Goal: Find specific page/section: Find specific page/section

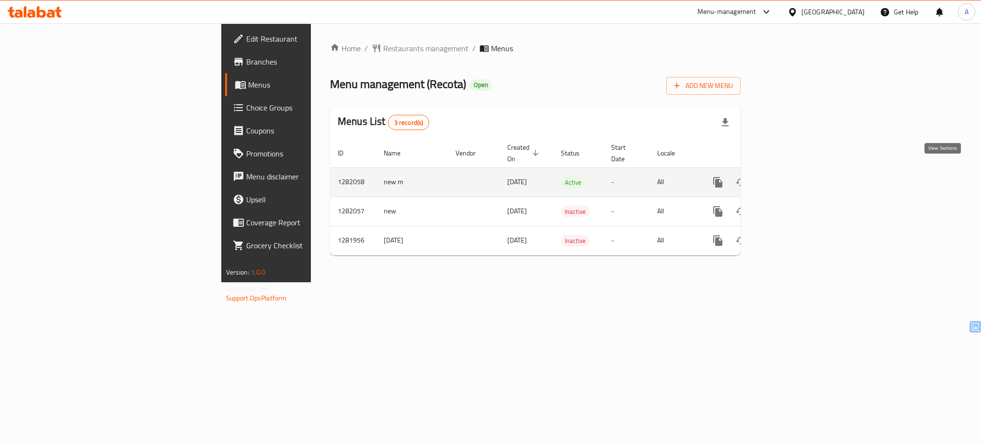
click at [798, 177] on link "enhanced table" at bounding box center [786, 182] width 23 height 23
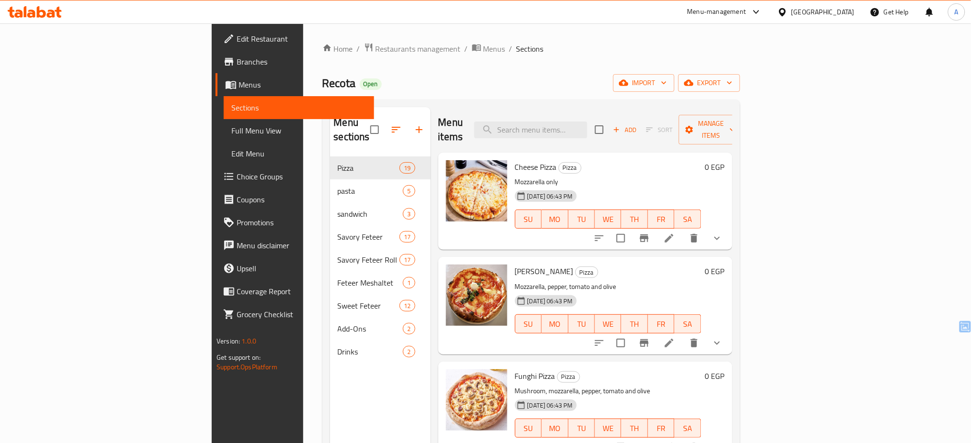
click at [851, 14] on div "[GEOGRAPHIC_DATA]" at bounding box center [822, 12] width 63 height 11
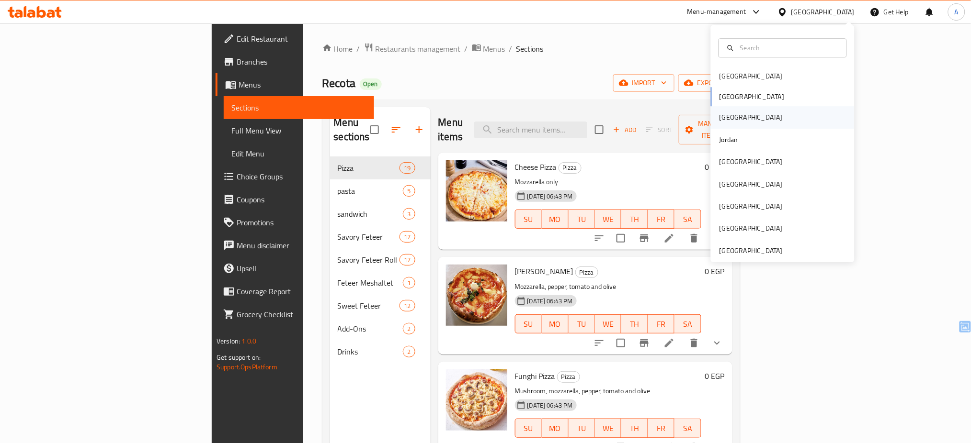
click at [763, 119] on div "[GEOGRAPHIC_DATA]" at bounding box center [783, 118] width 144 height 22
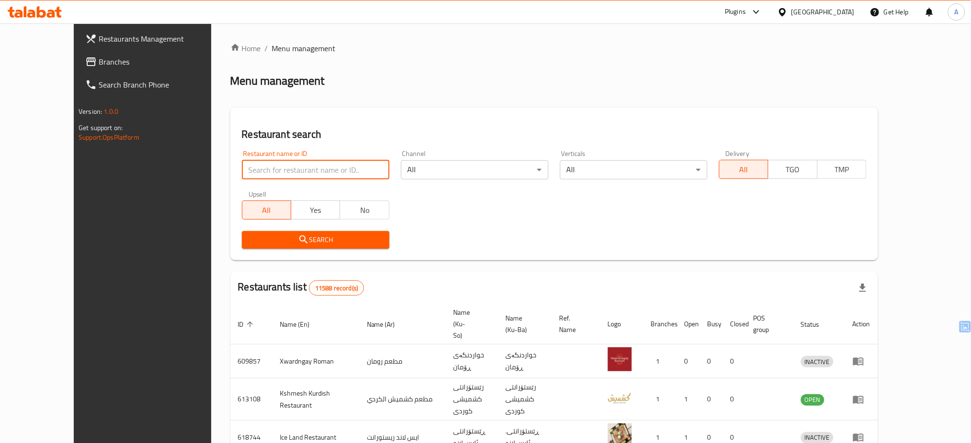
click at [266, 168] on input "search" at bounding box center [315, 169] width 147 height 19
paste input "Mandi and grill Al Amir"
type input "Mandi and grill Al Amir"
click button "Search" at bounding box center [315, 240] width 147 height 18
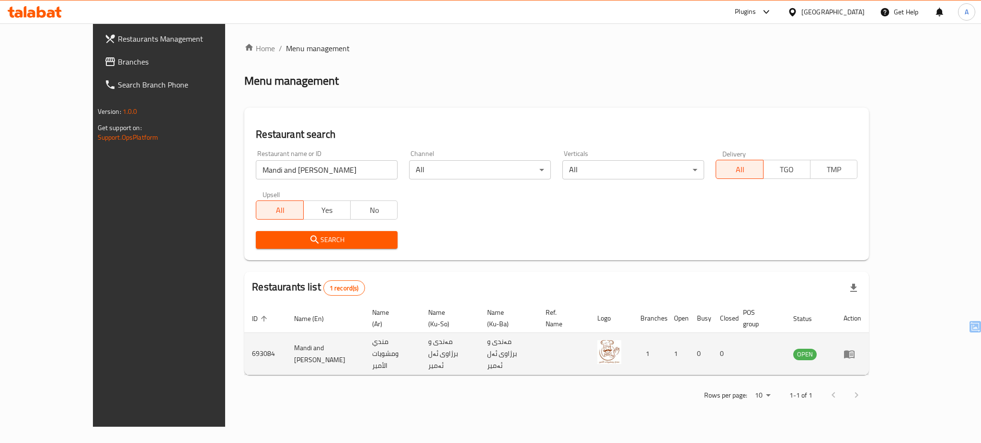
click at [869, 346] on td "enhanced table" at bounding box center [852, 354] width 33 height 42
click at [854, 351] on icon "enhanced table" at bounding box center [849, 355] width 11 height 8
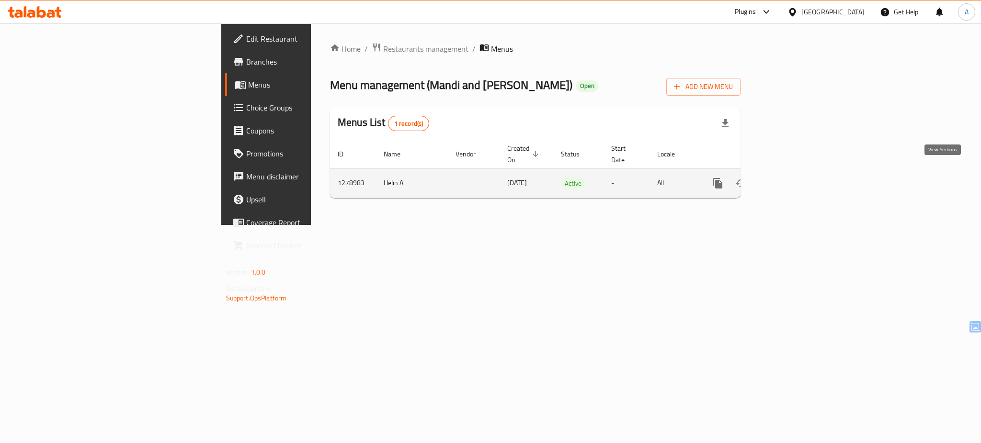
click at [793, 178] on icon "enhanced table" at bounding box center [786, 183] width 11 height 11
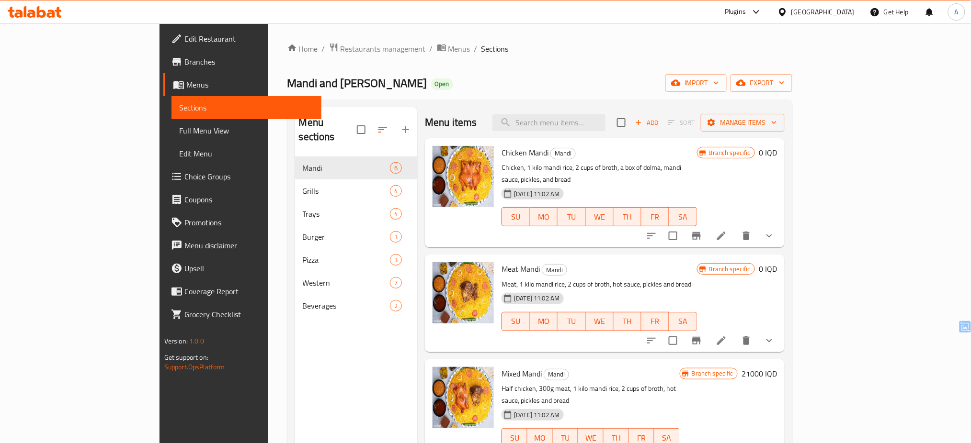
click at [852, 16] on div "[GEOGRAPHIC_DATA]" at bounding box center [822, 12] width 63 height 11
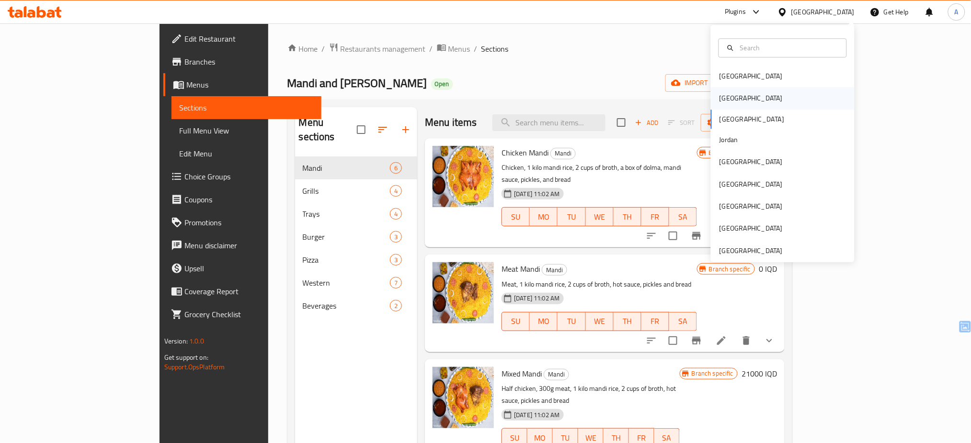
click at [733, 100] on div "[GEOGRAPHIC_DATA]" at bounding box center [751, 99] width 79 height 22
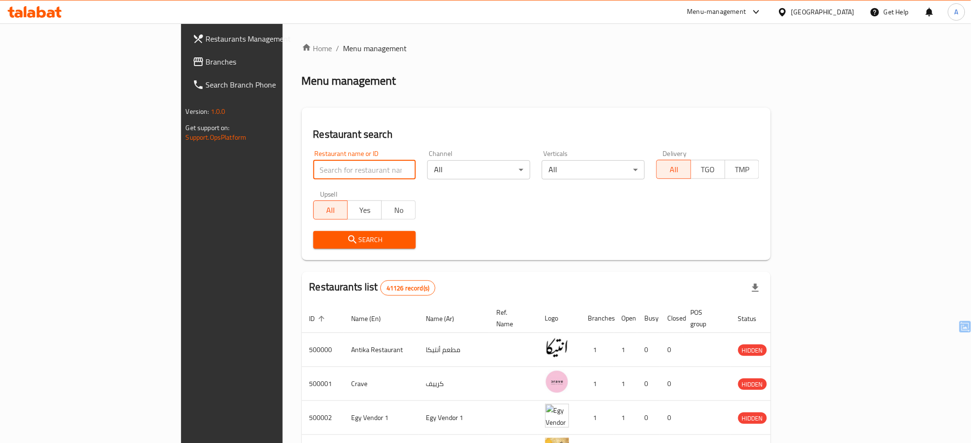
click at [313, 176] on input "search" at bounding box center [364, 169] width 103 height 19
paste input "Nine Fries"
type input "Nine Fries"
click button "Search" at bounding box center [364, 240] width 103 height 18
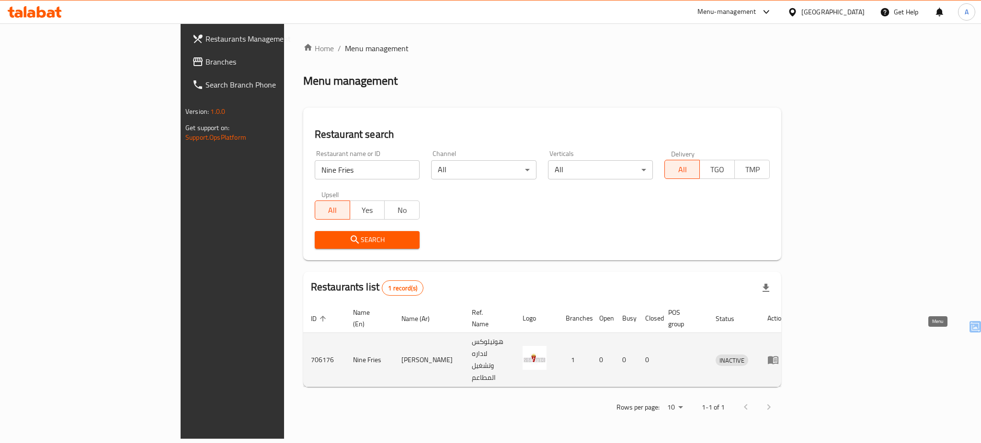
click at [779, 354] on icon "enhanced table" at bounding box center [772, 359] width 11 height 11
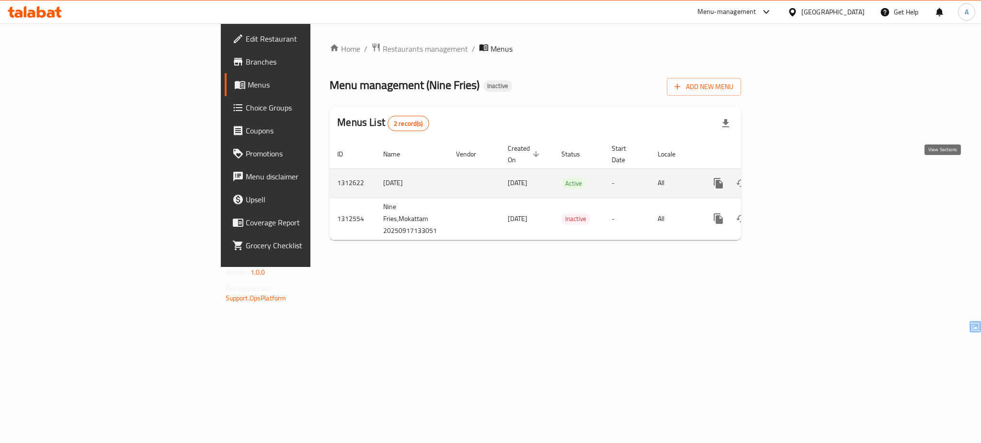
click at [792, 179] on icon "enhanced table" at bounding box center [787, 183] width 9 height 9
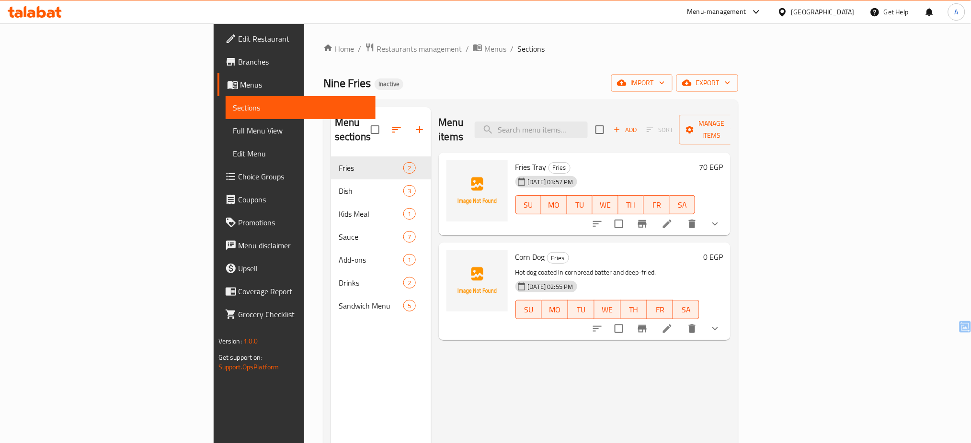
click at [49, 20] on div at bounding box center [34, 11] width 69 height 19
click at [50, 15] on icon at bounding box center [35, 11] width 54 height 11
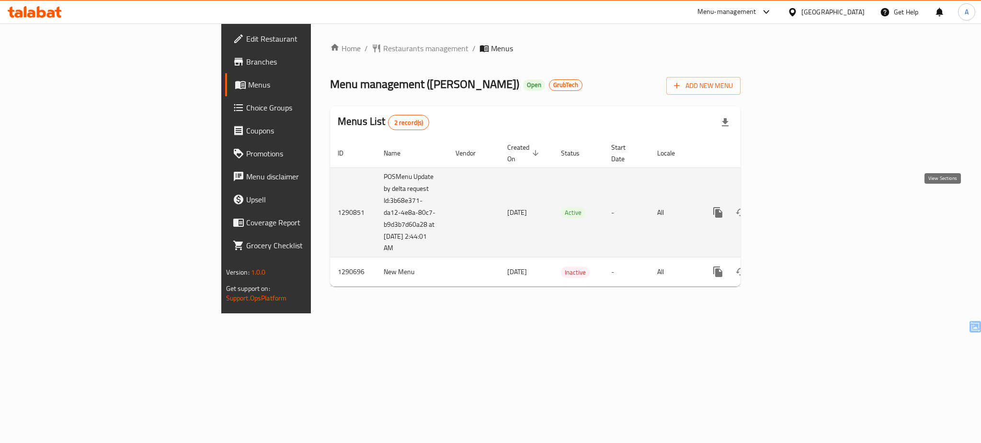
click at [793, 207] on icon "enhanced table" at bounding box center [786, 212] width 11 height 11
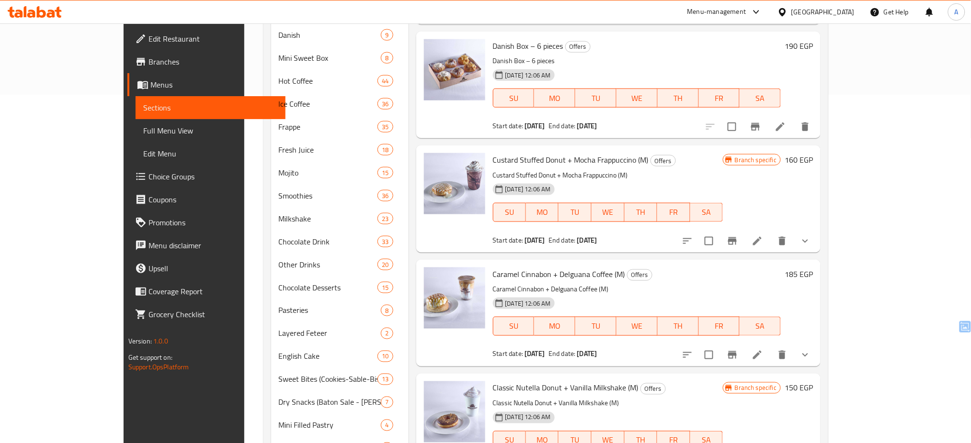
scroll to position [419, 0]
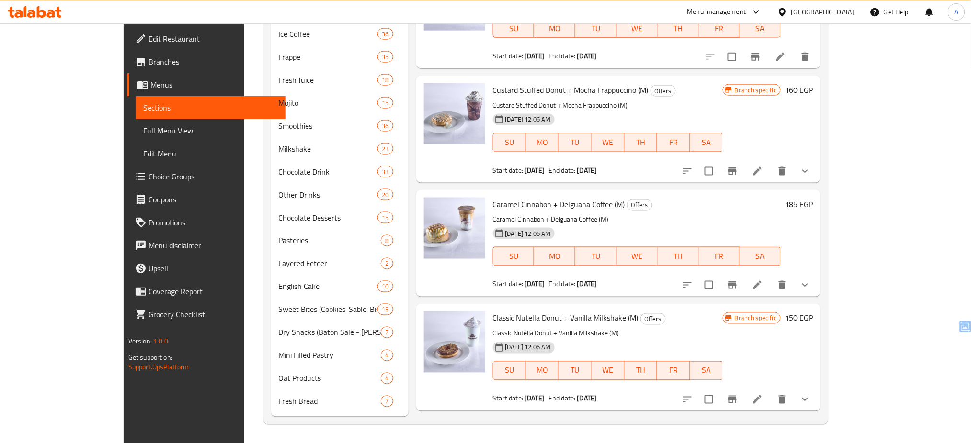
click at [850, 10] on div "[GEOGRAPHIC_DATA]" at bounding box center [822, 12] width 63 height 11
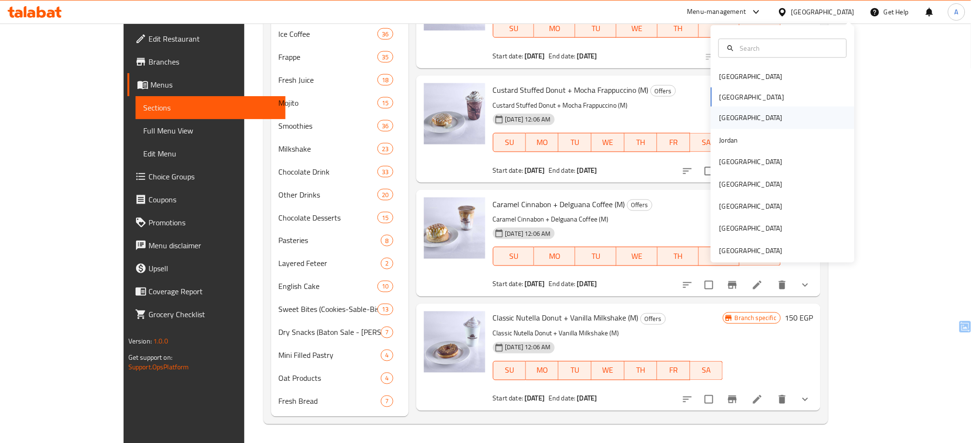
click at [727, 121] on div "[GEOGRAPHIC_DATA]" at bounding box center [751, 118] width 79 height 22
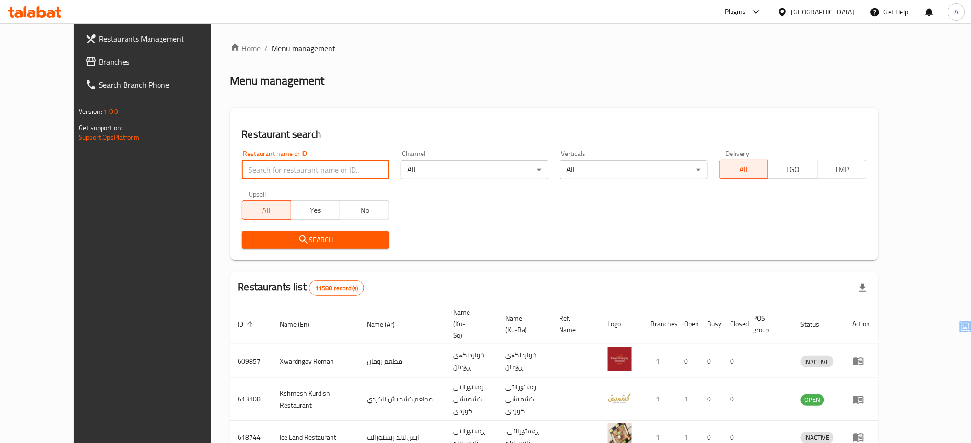
click at [266, 176] on input "search" at bounding box center [315, 169] width 147 height 19
paste input "Mandi and grill Al Amir"
type input "Mandi and grill Al Amir"
click button "Search" at bounding box center [315, 240] width 147 height 18
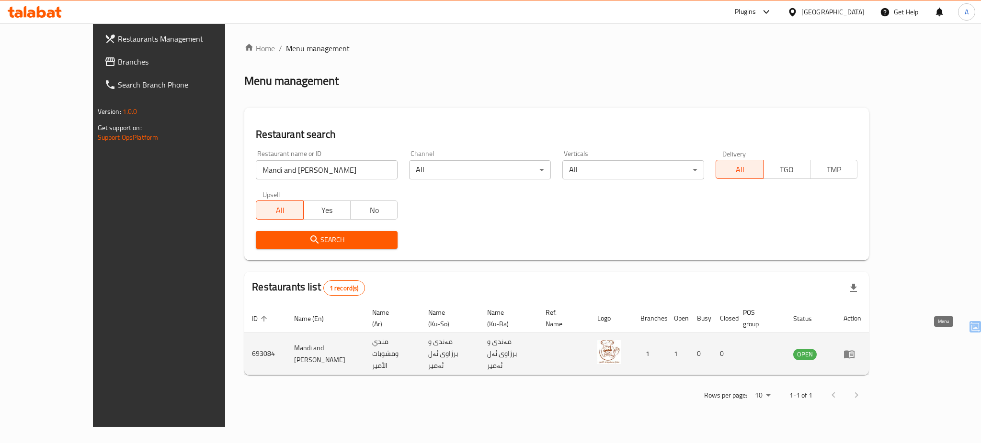
click at [854, 351] on icon "enhanced table" at bounding box center [849, 355] width 11 height 8
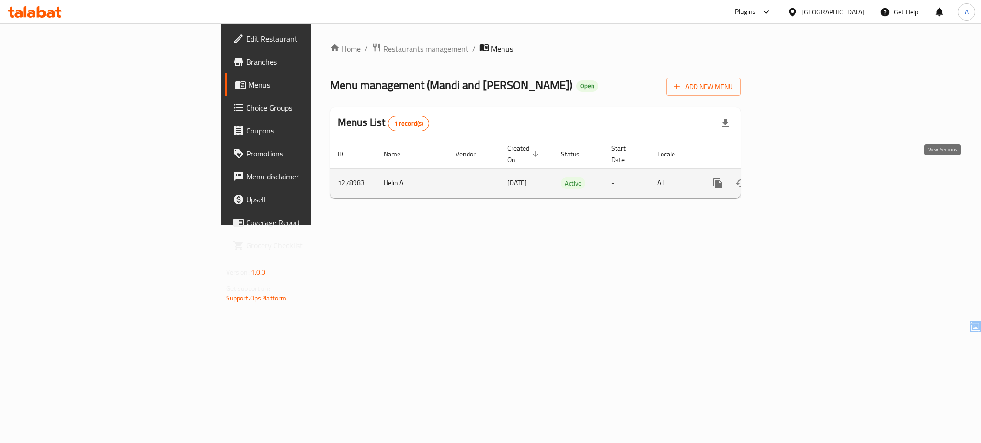
click at [793, 178] on icon "enhanced table" at bounding box center [786, 183] width 11 height 11
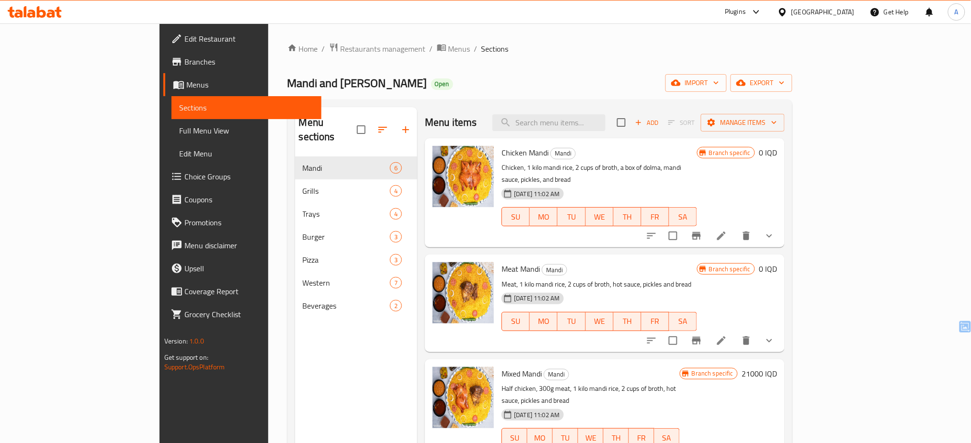
click at [843, 13] on div "[GEOGRAPHIC_DATA]" at bounding box center [822, 12] width 63 height 11
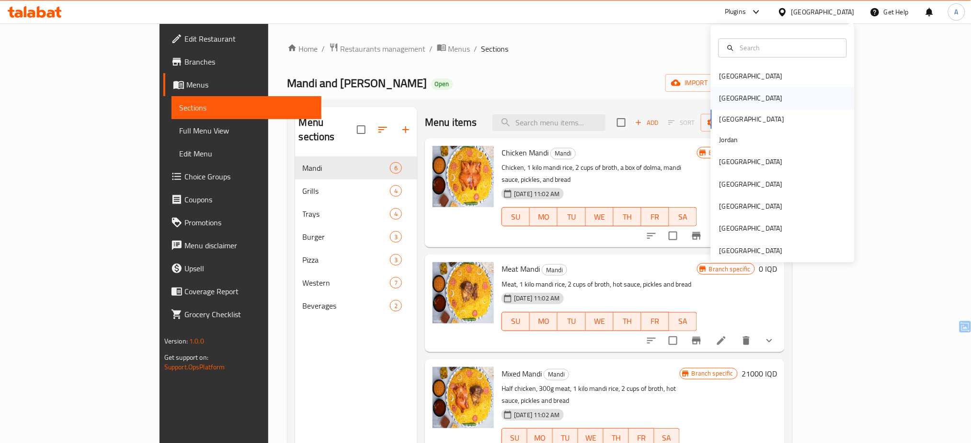
click at [759, 105] on div "[GEOGRAPHIC_DATA]" at bounding box center [783, 99] width 144 height 22
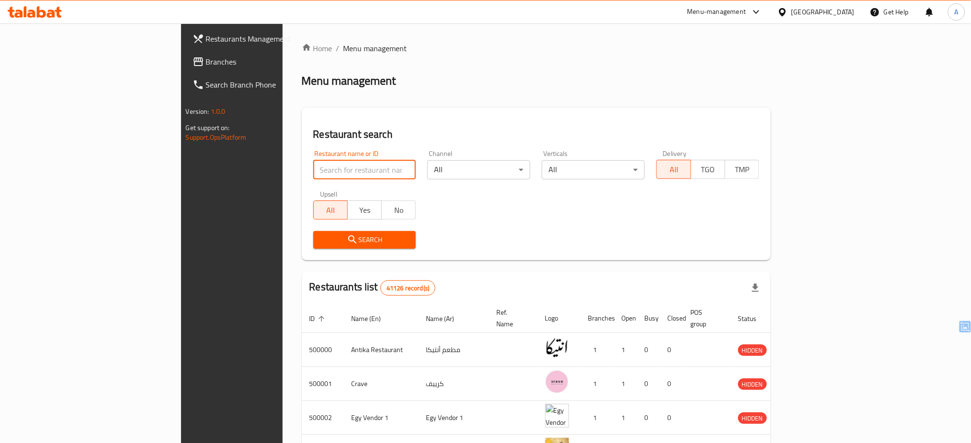
click at [313, 168] on input "search" at bounding box center [364, 169] width 103 height 19
paste input "Nine Fries"
type input "Nine Fries"
click button "Search" at bounding box center [364, 240] width 103 height 18
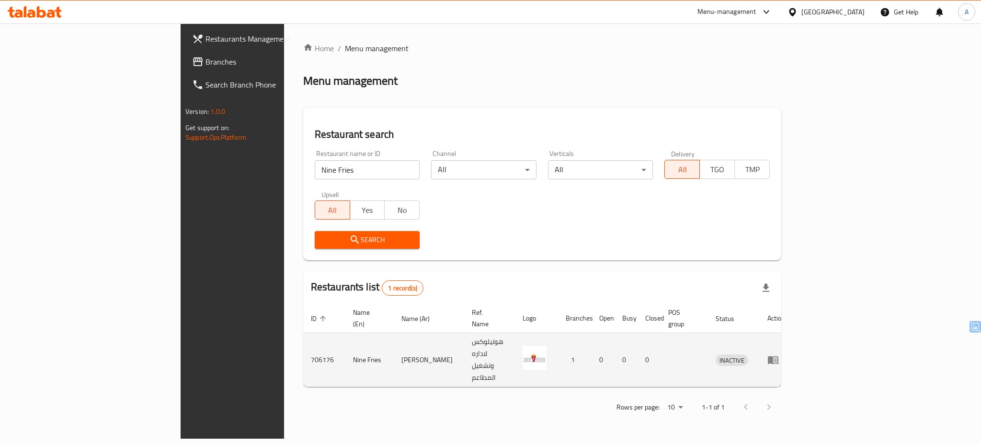
click at [793, 346] on td "enhanced table" at bounding box center [776, 360] width 33 height 54
click at [779, 354] on icon "enhanced table" at bounding box center [772, 359] width 11 height 11
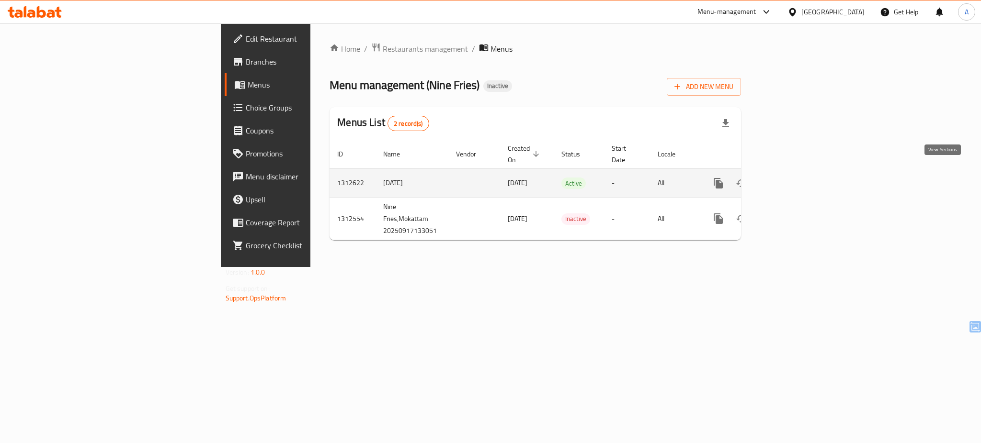
click at [793, 178] on icon "enhanced table" at bounding box center [787, 183] width 11 height 11
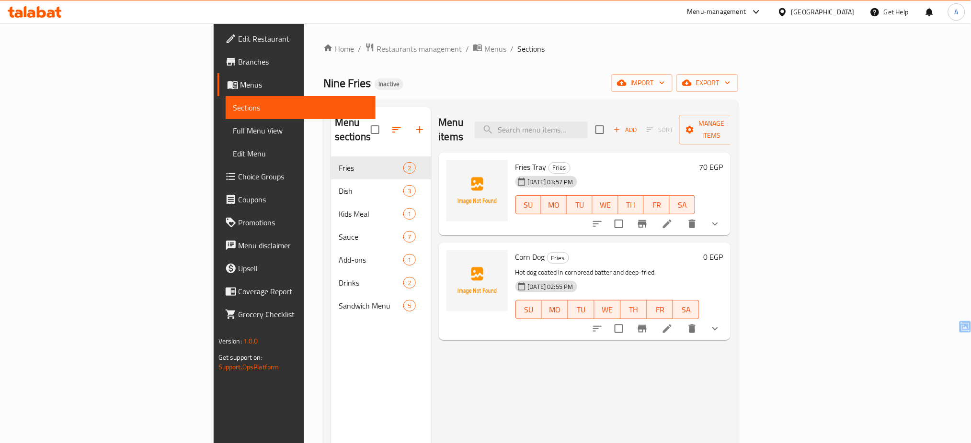
click at [839, 19] on div "[GEOGRAPHIC_DATA]" at bounding box center [816, 11] width 92 height 23
click at [787, 13] on icon at bounding box center [782, 12] width 10 height 10
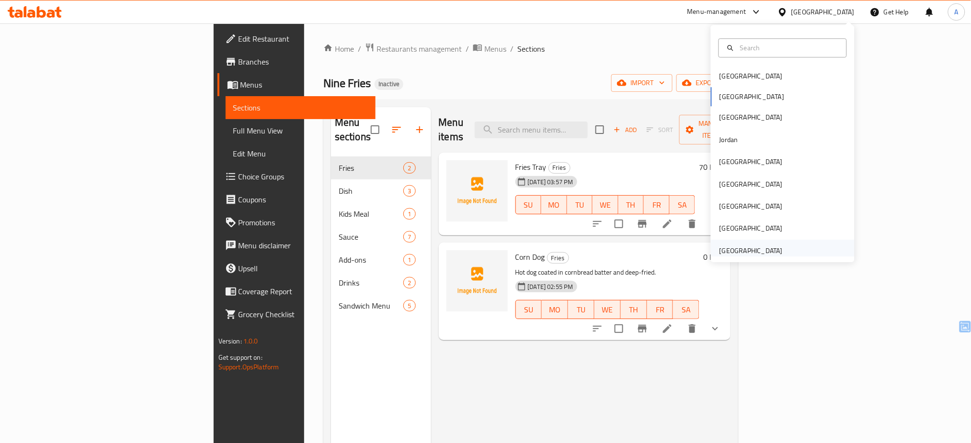
click at [747, 248] on div "[GEOGRAPHIC_DATA]" at bounding box center [750, 251] width 63 height 11
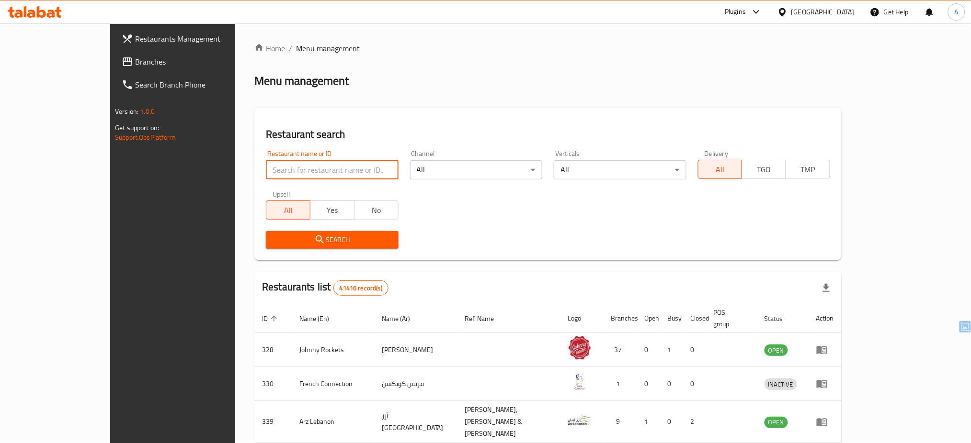
click at [266, 168] on input "search" at bounding box center [332, 169] width 132 height 19
paste input "Fork & Feast"
type input "Fork & Feast"
click button "Search" at bounding box center [332, 240] width 132 height 18
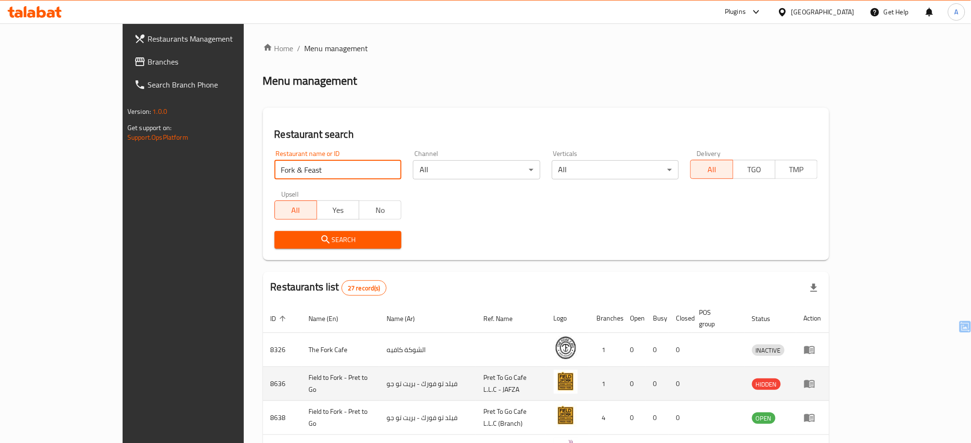
click button "Search" at bounding box center [337, 240] width 127 height 18
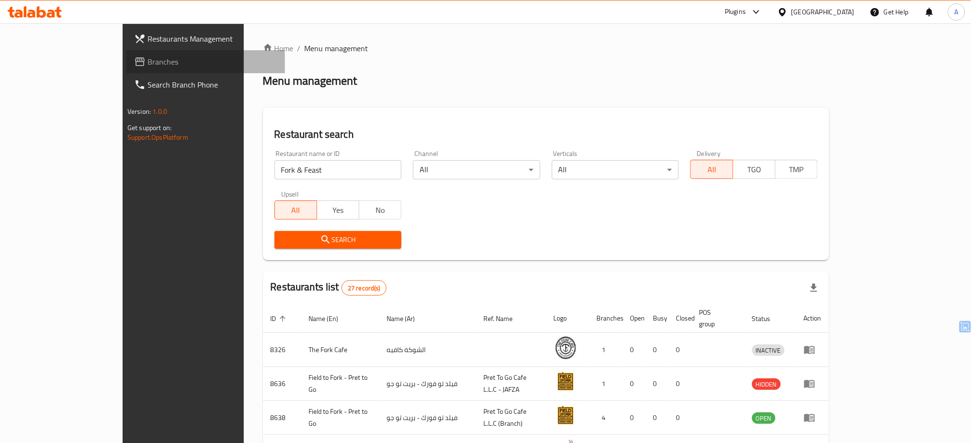
click at [147, 57] on span "Branches" at bounding box center [212, 61] width 130 height 11
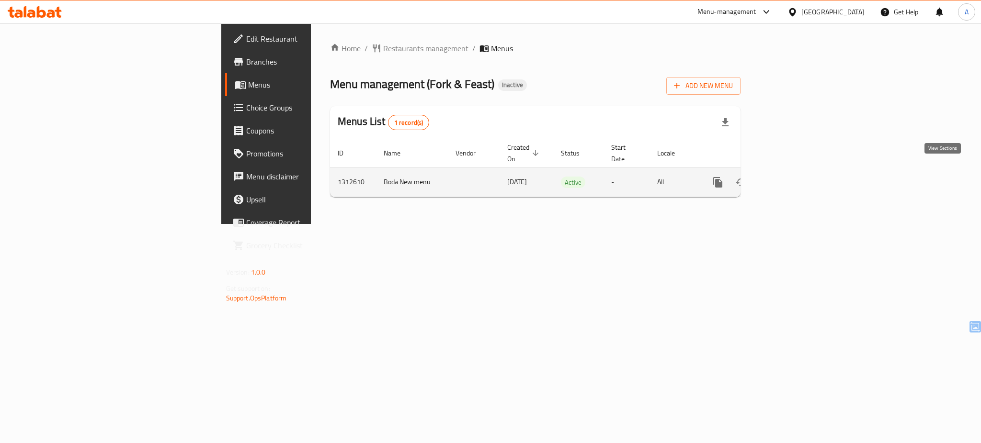
click at [791, 178] on icon "enhanced table" at bounding box center [786, 182] width 9 height 9
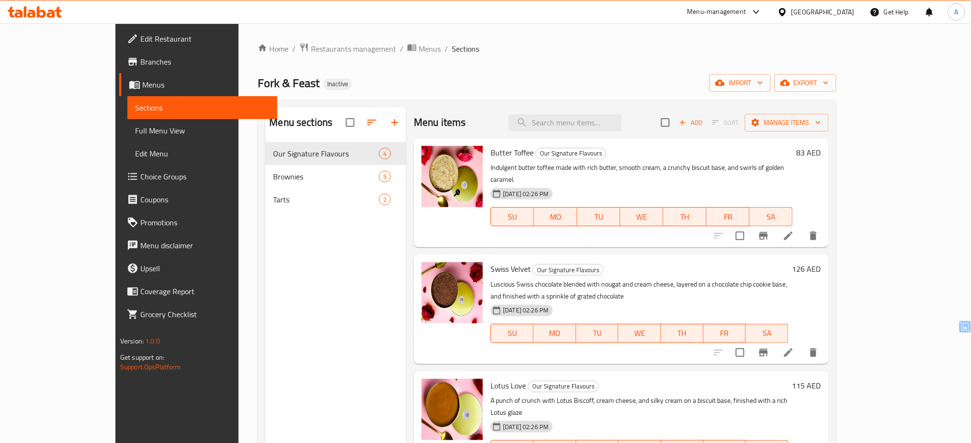
click at [822, 13] on div "[GEOGRAPHIC_DATA]" at bounding box center [822, 12] width 63 height 11
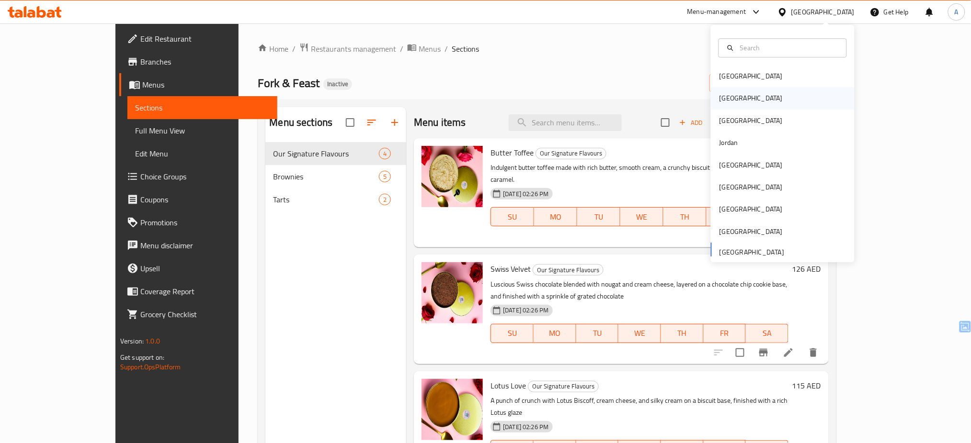
click at [764, 106] on div "[GEOGRAPHIC_DATA]" at bounding box center [783, 99] width 144 height 22
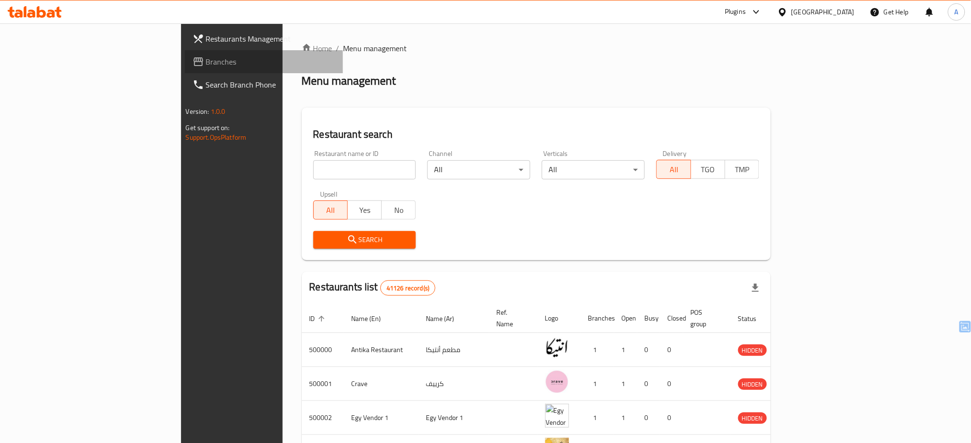
click at [206, 65] on span "Branches" at bounding box center [271, 61] width 130 height 11
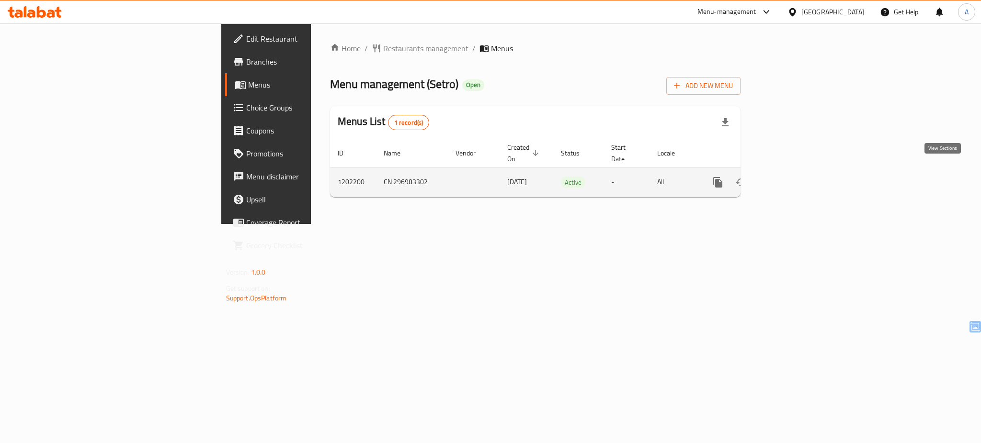
click at [793, 177] on icon "enhanced table" at bounding box center [786, 182] width 11 height 11
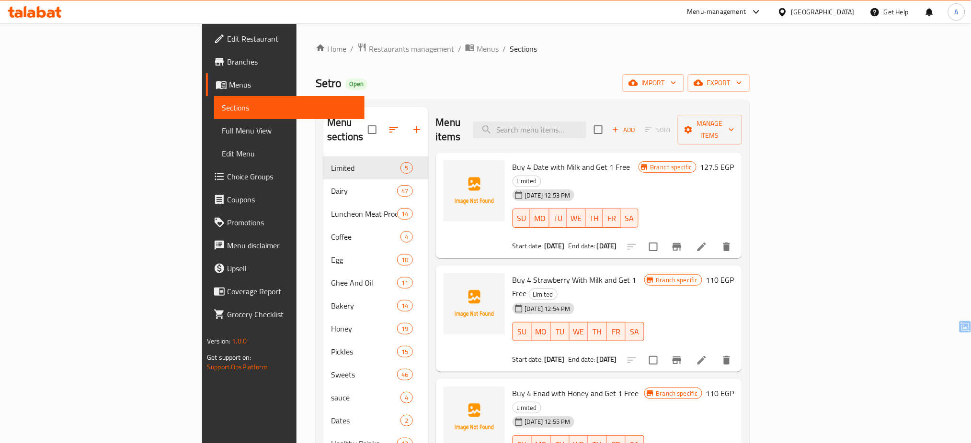
scroll to position [134, 0]
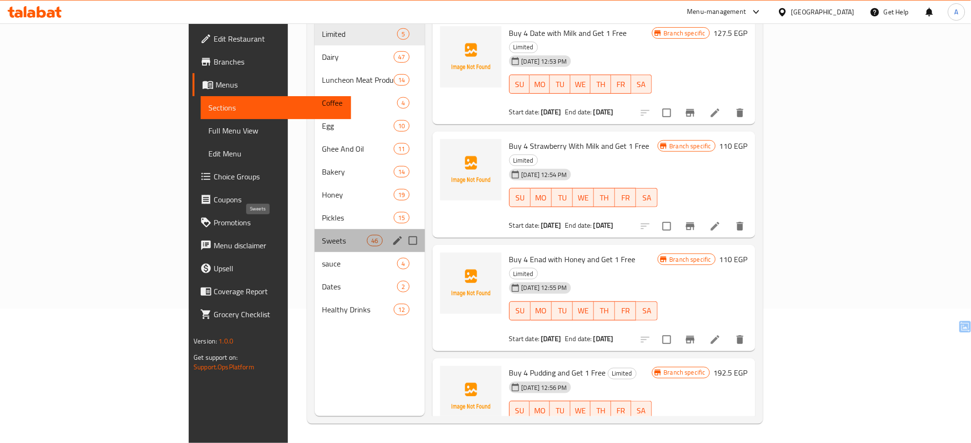
click at [322, 235] on span "Sweets" at bounding box center [344, 240] width 45 height 11
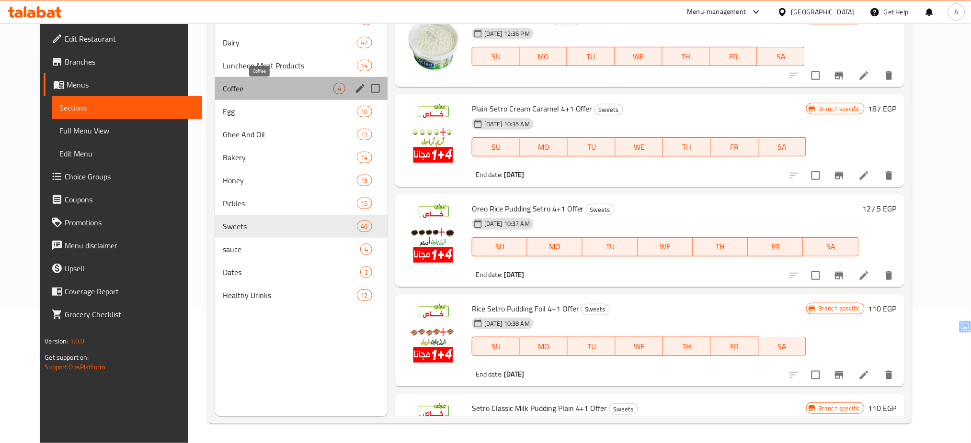
click at [258, 94] on span "Coffee" at bounding box center [278, 88] width 110 height 11
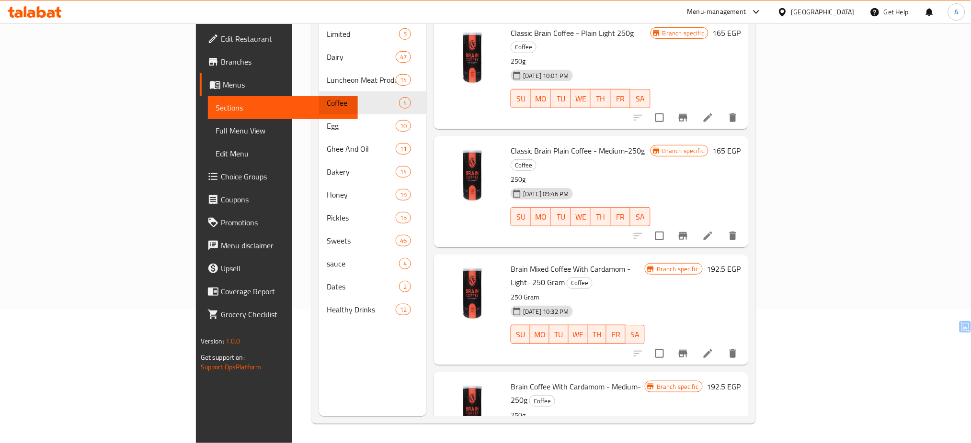
click at [20, 8] on icon at bounding box center [35, 11] width 54 height 11
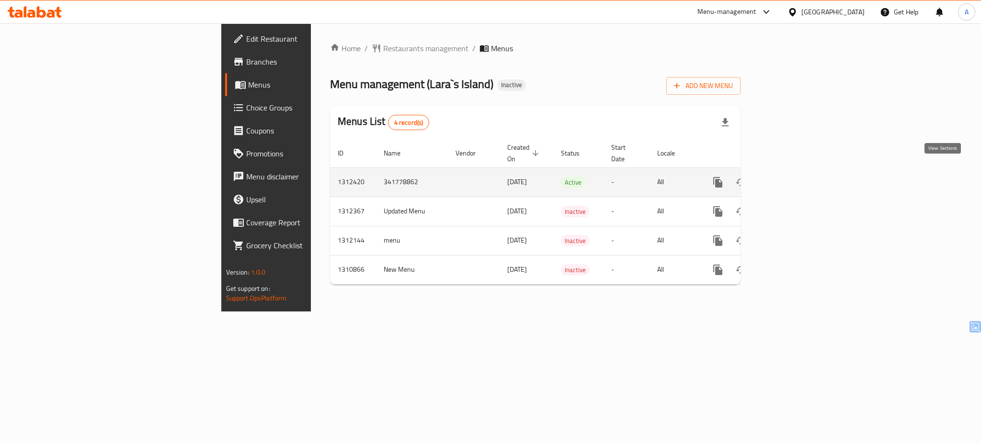
click at [793, 177] on icon "enhanced table" at bounding box center [786, 182] width 11 height 11
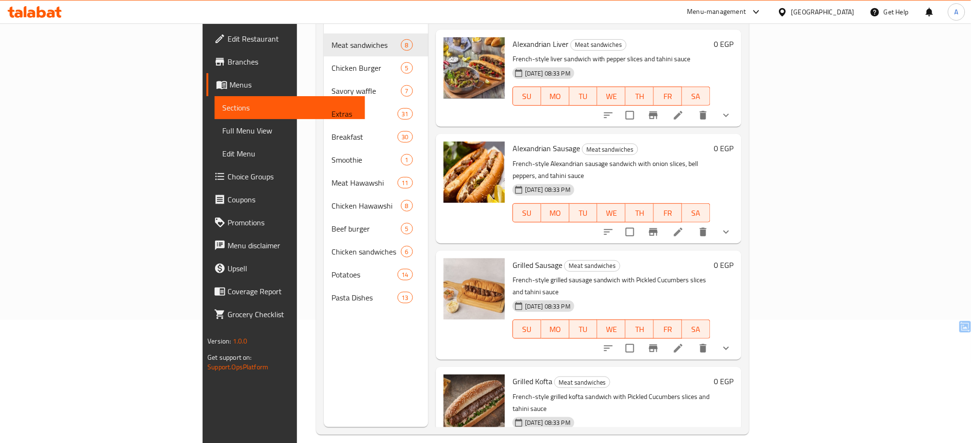
scroll to position [134, 0]
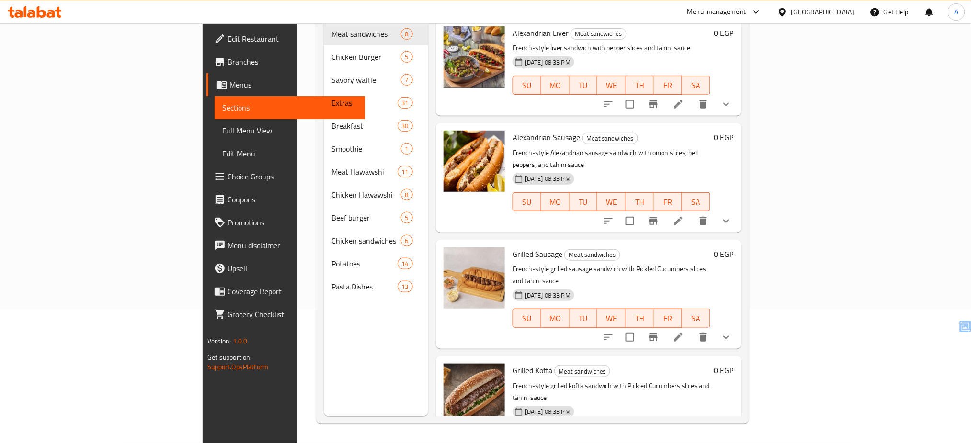
click at [844, 19] on div "[GEOGRAPHIC_DATA]" at bounding box center [816, 11] width 92 height 23
click at [785, 8] on icon at bounding box center [782, 12] width 7 height 8
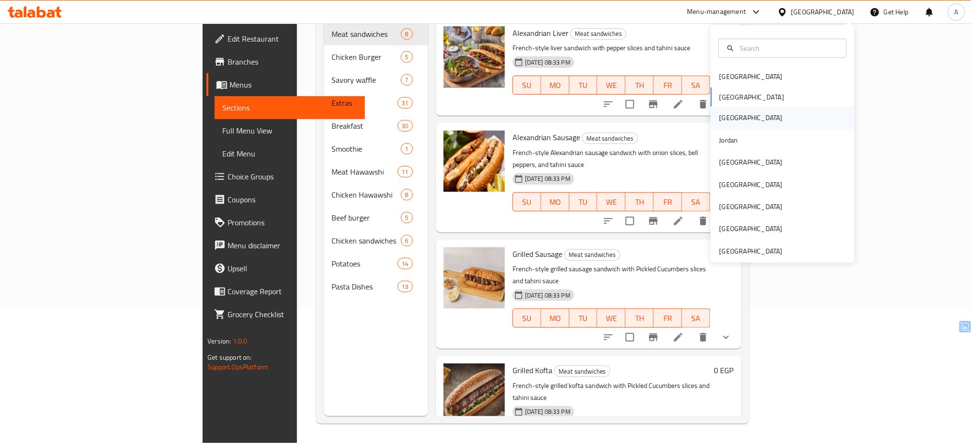
click at [730, 113] on div "[GEOGRAPHIC_DATA]" at bounding box center [783, 118] width 144 height 22
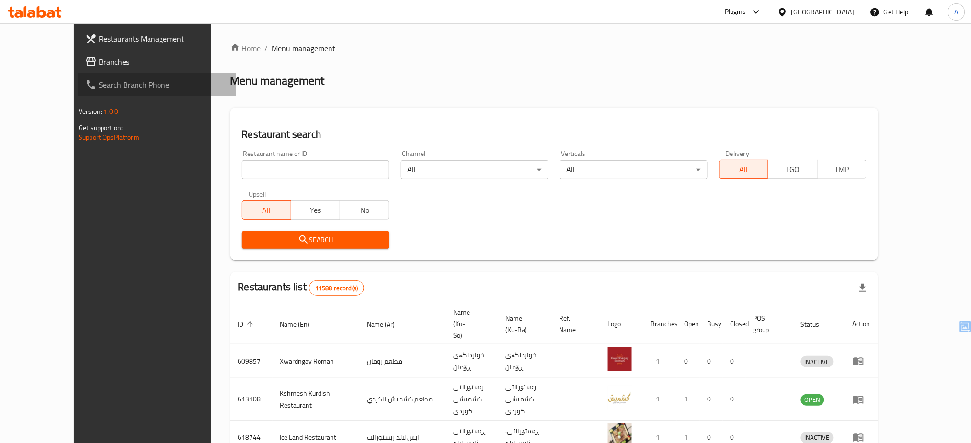
click at [80, 73] on link "Search Branch Phone" at bounding box center [157, 84] width 159 height 23
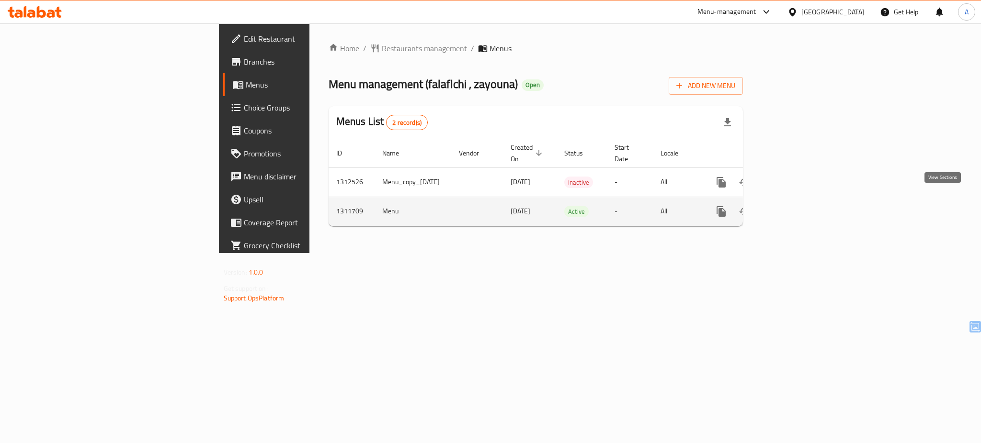
click at [802, 200] on link "enhanced table" at bounding box center [790, 211] width 23 height 23
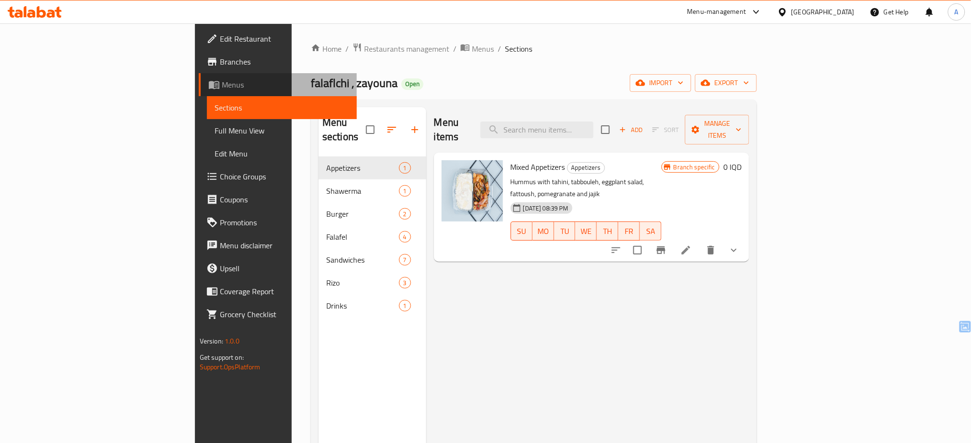
click at [222, 83] on span "Menus" at bounding box center [286, 84] width 128 height 11
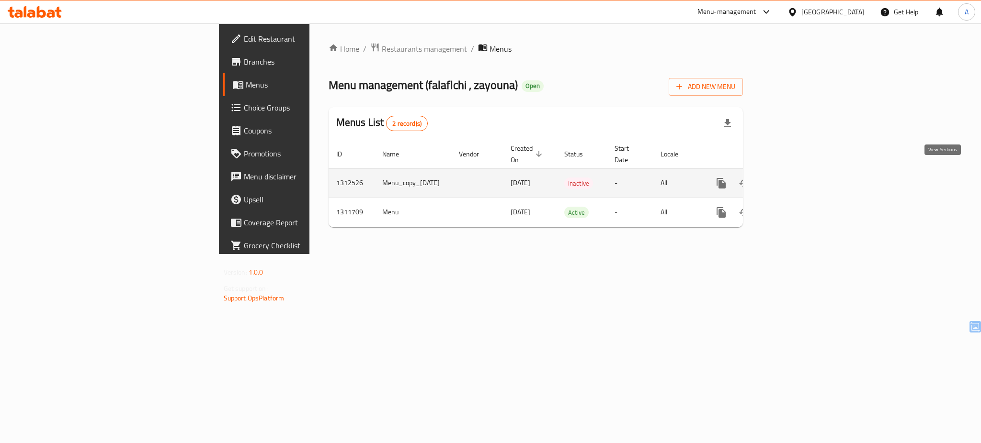
click at [802, 172] on link "enhanced table" at bounding box center [790, 183] width 23 height 23
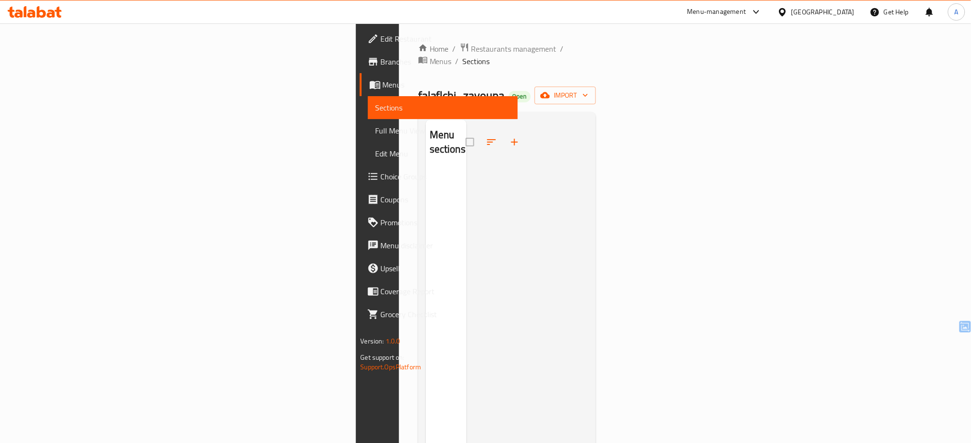
click at [746, 10] on div "Menu-management" at bounding box center [716, 11] width 59 height 11
click at [787, 15] on icon at bounding box center [782, 12] width 10 height 10
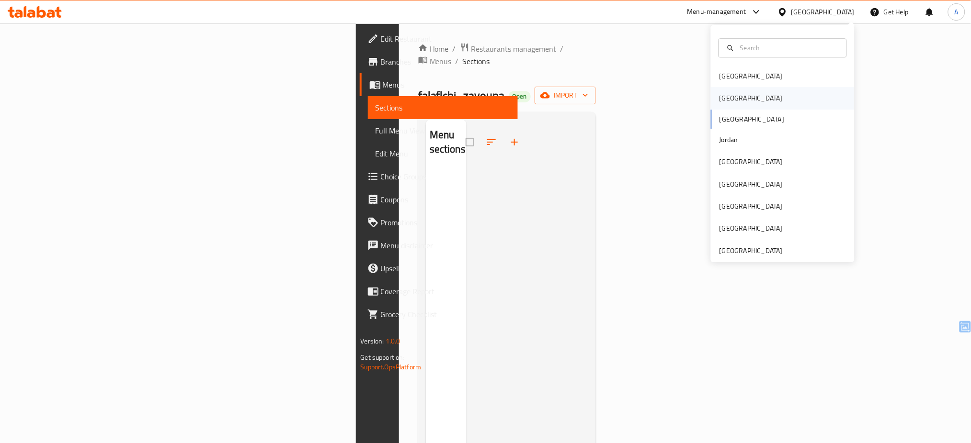
click at [765, 98] on div "[GEOGRAPHIC_DATA]" at bounding box center [783, 99] width 144 height 22
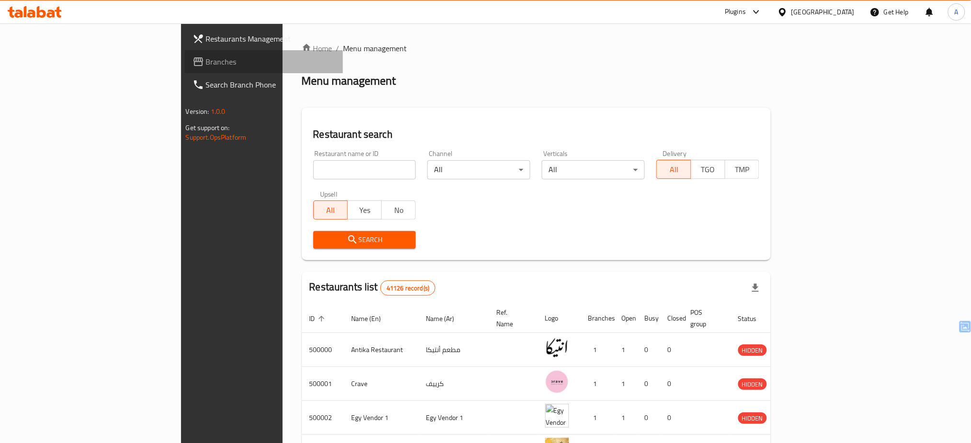
click at [206, 64] on span "Branches" at bounding box center [271, 61] width 130 height 11
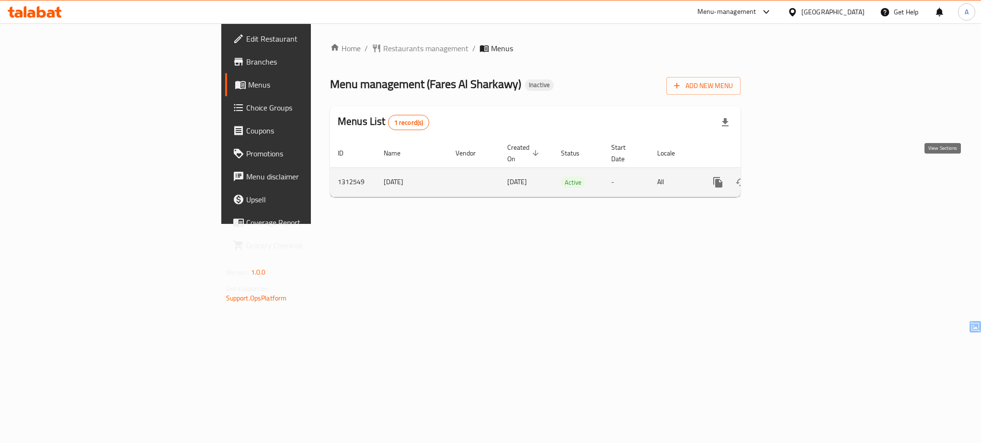
click at [793, 177] on icon "enhanced table" at bounding box center [786, 182] width 11 height 11
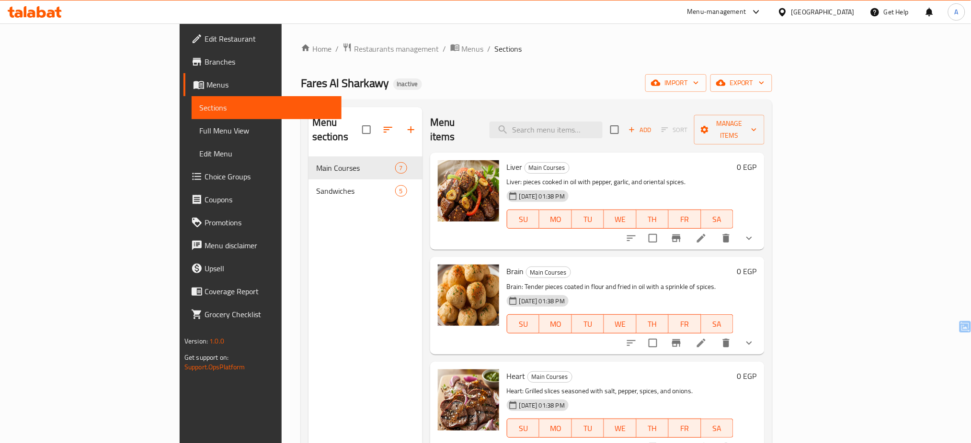
click at [844, 10] on div "Egypt" at bounding box center [822, 12] width 63 height 11
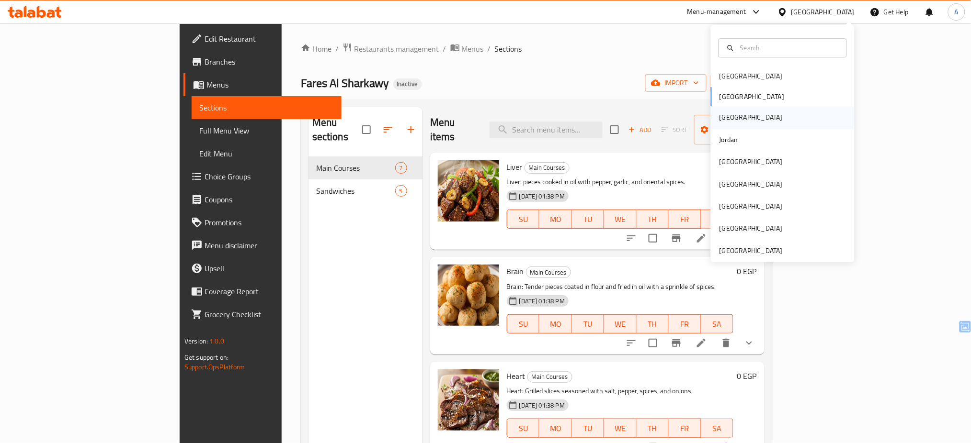
click at [771, 120] on div "[GEOGRAPHIC_DATA]" at bounding box center [783, 118] width 144 height 22
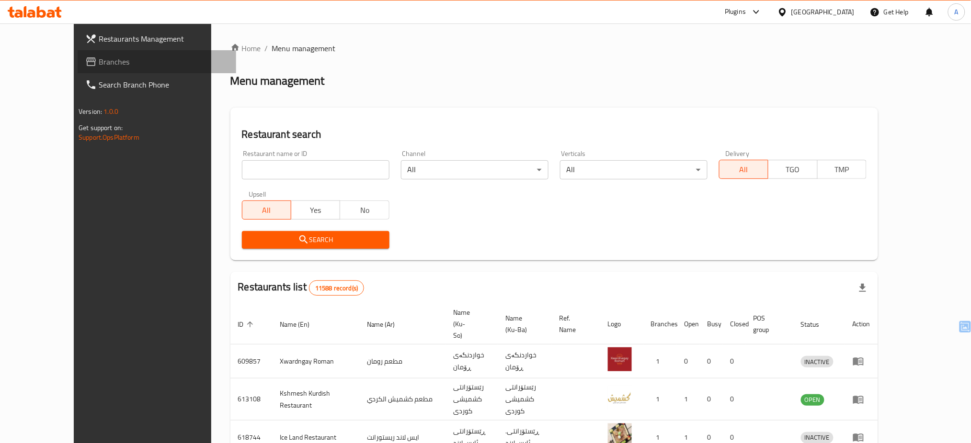
click at [118, 57] on span "Branches" at bounding box center [164, 61] width 130 height 11
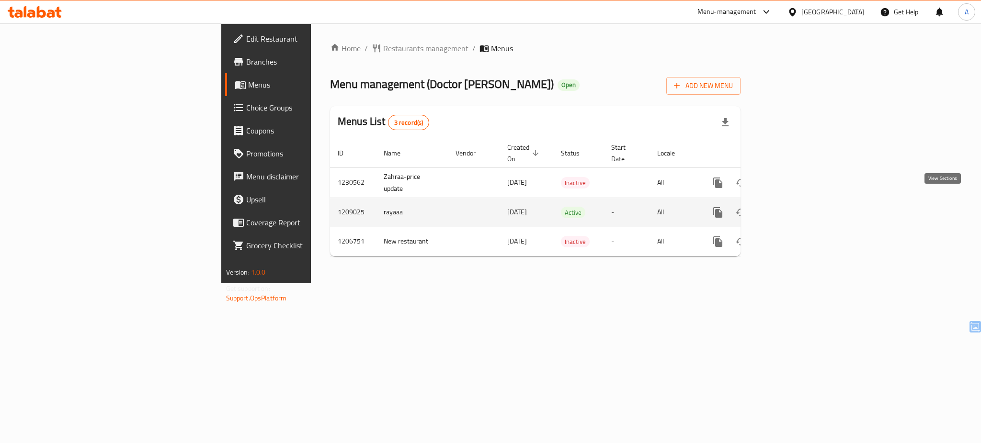
click at [791, 208] on icon "enhanced table" at bounding box center [786, 212] width 9 height 9
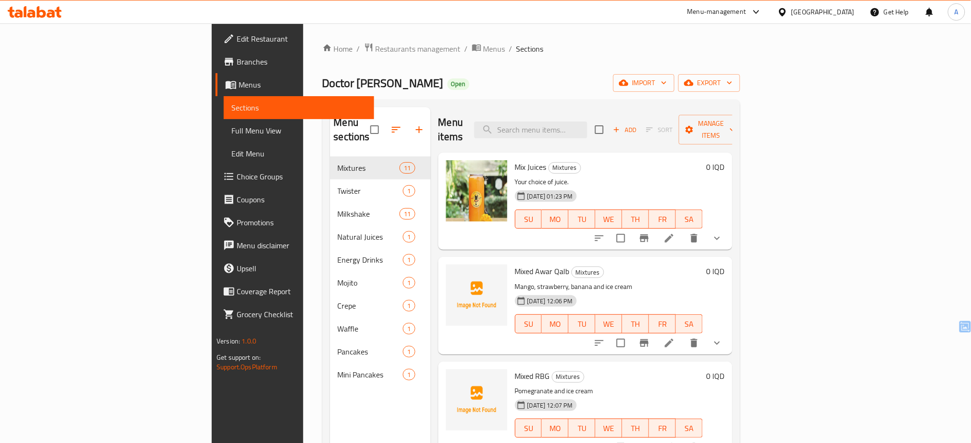
click at [787, 15] on icon at bounding box center [782, 12] width 10 height 10
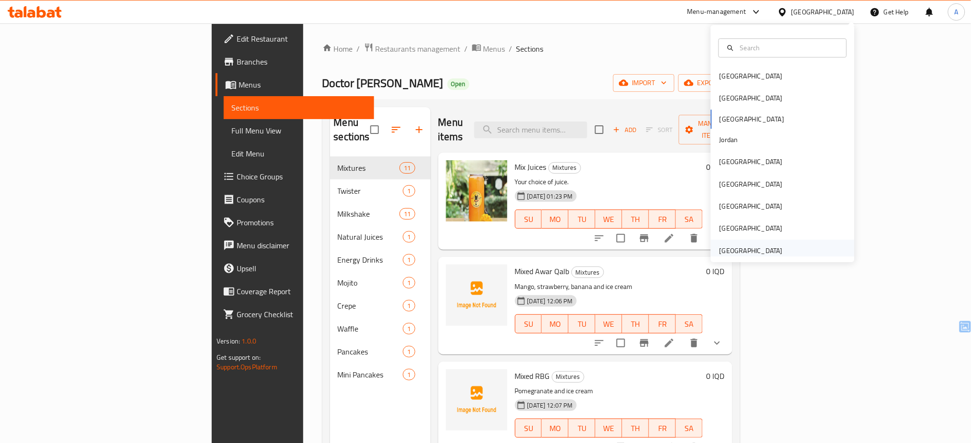
click at [788, 245] on div "[GEOGRAPHIC_DATA]" at bounding box center [783, 251] width 144 height 22
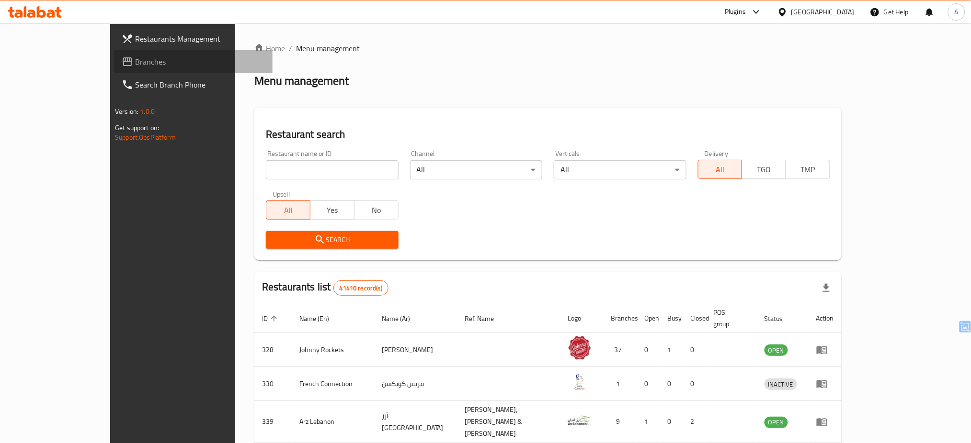
click at [135, 63] on span "Branches" at bounding box center [200, 61] width 130 height 11
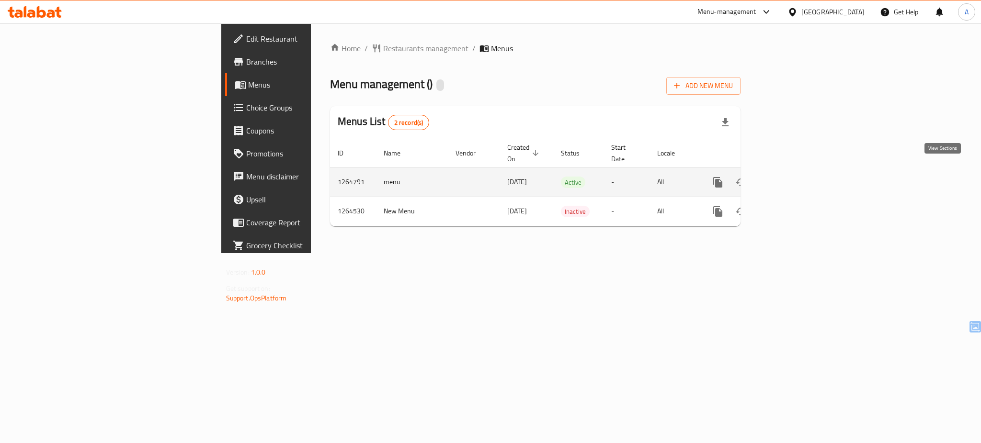
click at [793, 177] on icon "enhanced table" at bounding box center [786, 182] width 11 height 11
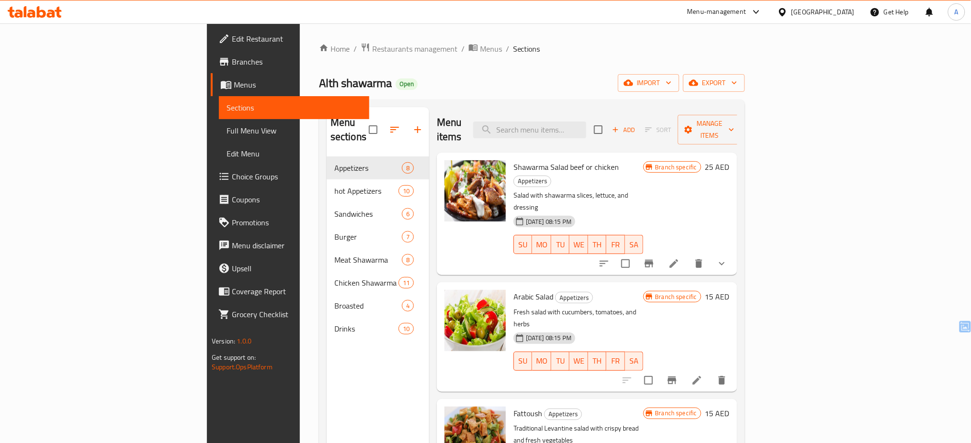
click at [758, 11] on icon at bounding box center [755, 11] width 11 height 11
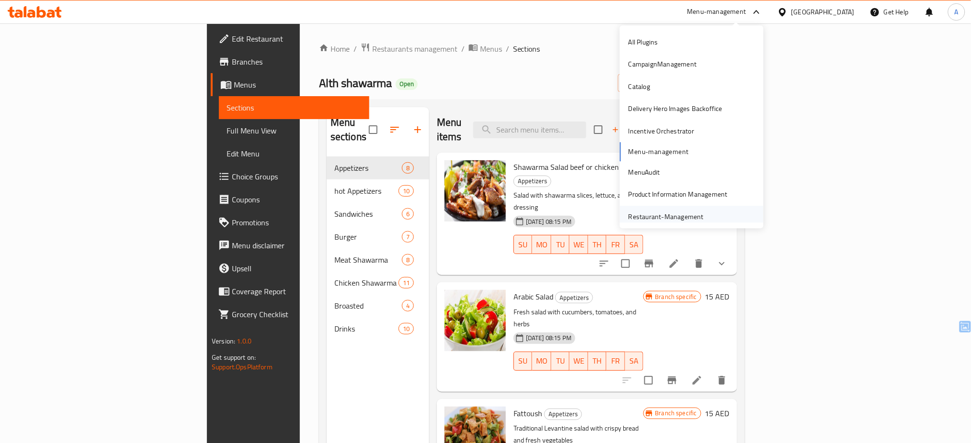
click at [693, 214] on div "Restaurant-Management" at bounding box center [666, 217] width 91 height 22
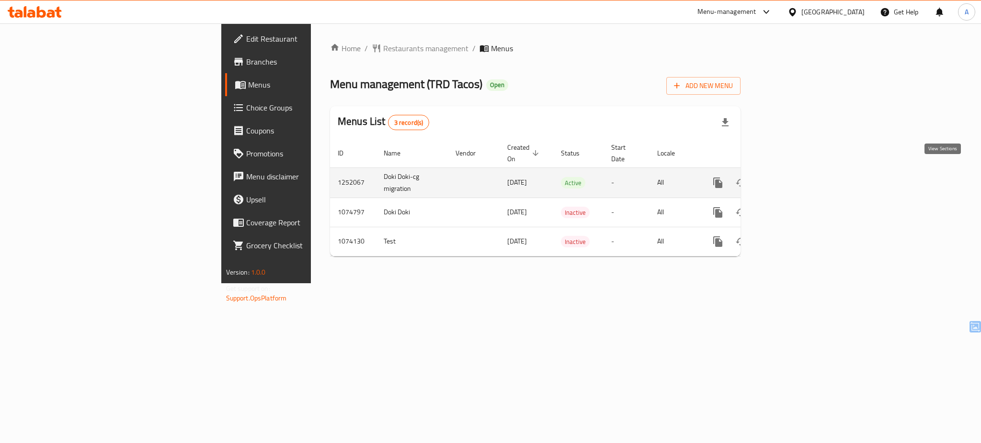
click at [793, 177] on icon "enhanced table" at bounding box center [786, 182] width 11 height 11
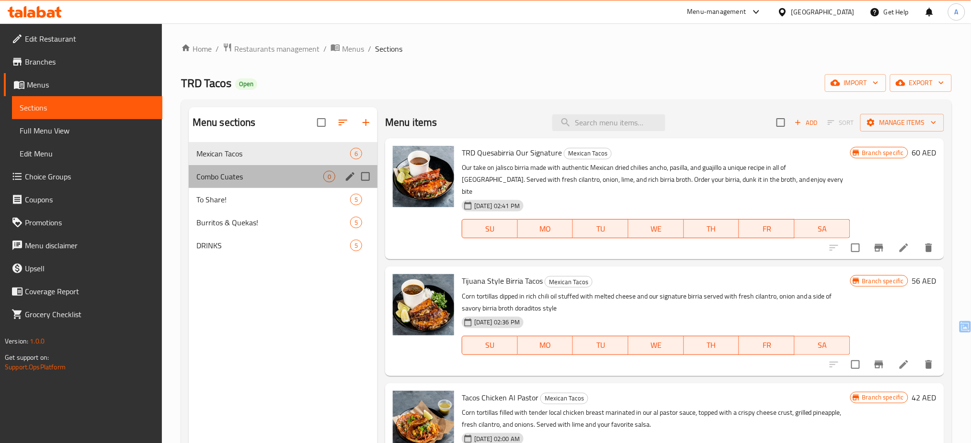
click at [288, 170] on div "Combo Cuates 0" at bounding box center [283, 176] width 189 height 23
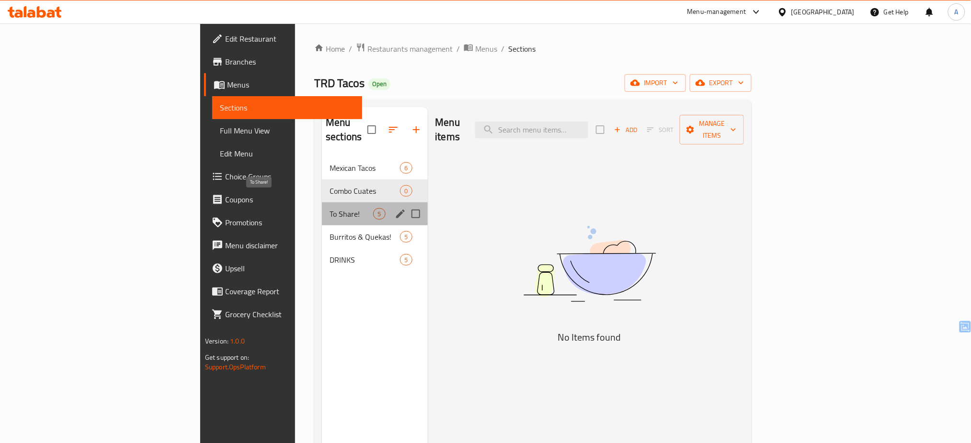
click at [329, 208] on span "To Share!" at bounding box center [351, 213] width 44 height 11
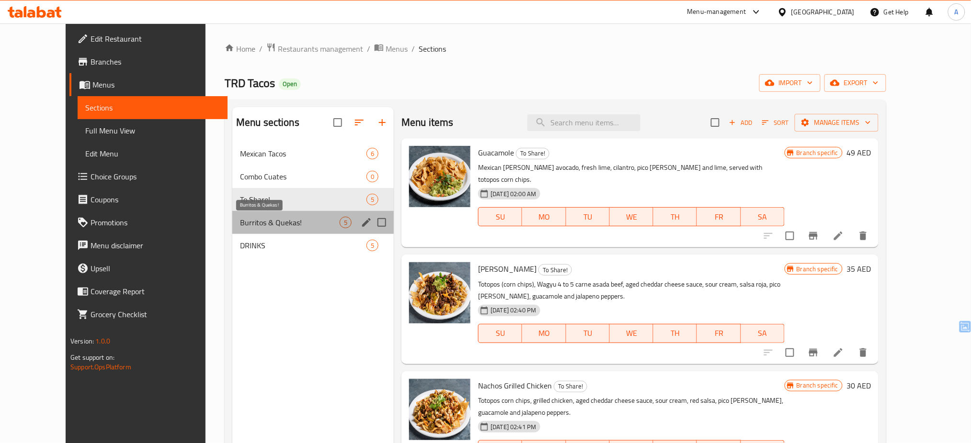
click at [281, 219] on span "Burritos & Quekas!" at bounding box center [290, 222] width 100 height 11
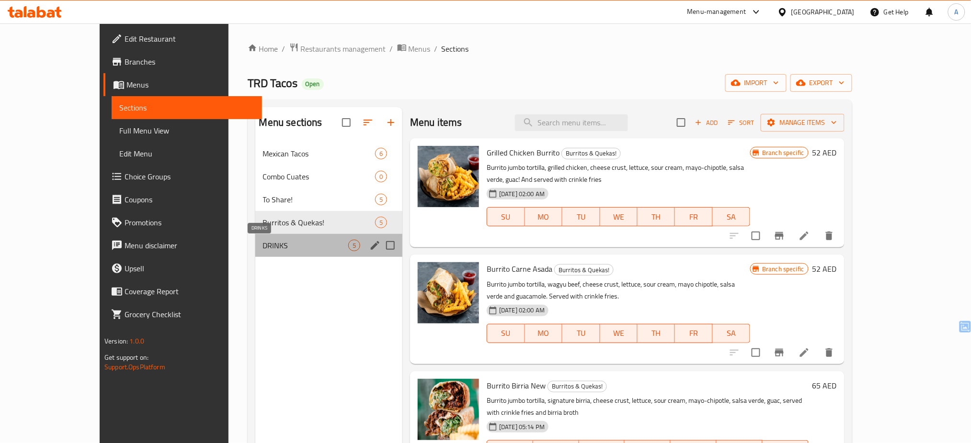
click at [279, 240] on span "DRINKS" at bounding box center [305, 245] width 85 height 11
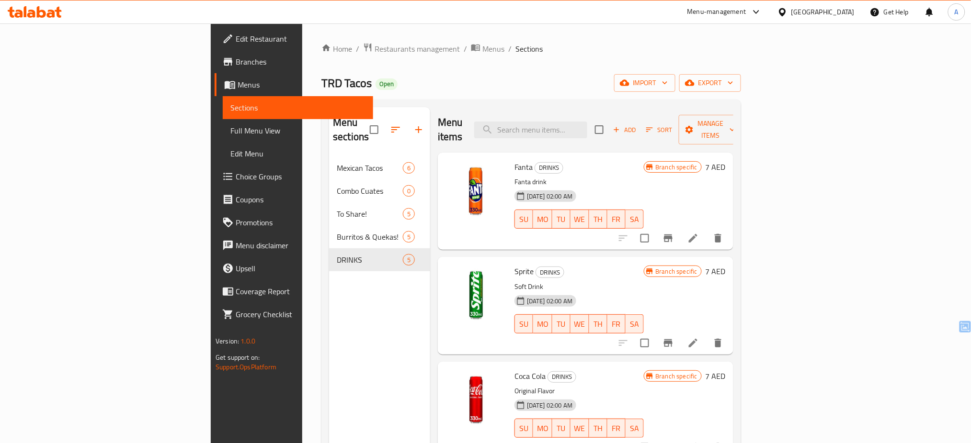
click at [802, 19] on div "[GEOGRAPHIC_DATA]" at bounding box center [816, 11] width 92 height 23
click at [785, 7] on icon at bounding box center [782, 12] width 10 height 10
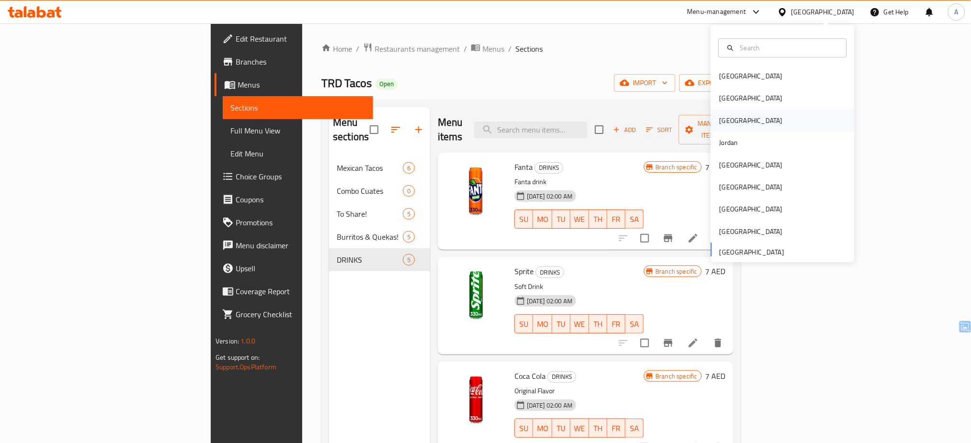
click at [726, 125] on div "[GEOGRAPHIC_DATA]" at bounding box center [751, 121] width 79 height 22
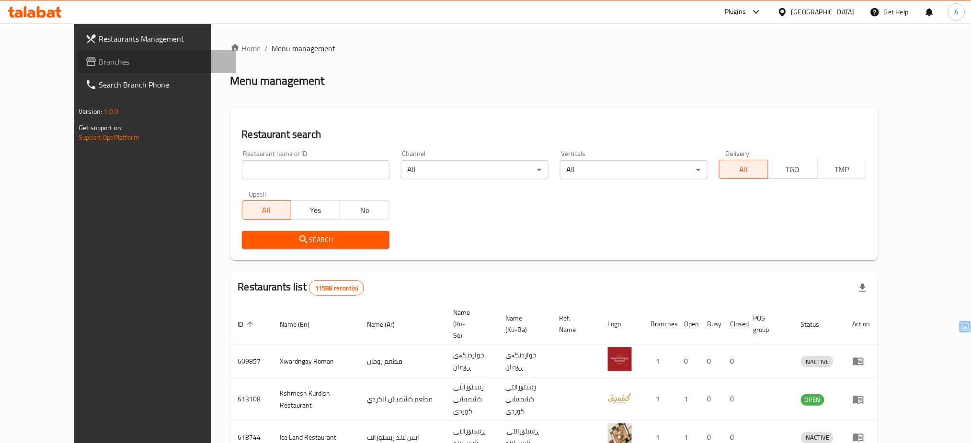
click at [78, 54] on link "Branches" at bounding box center [157, 61] width 159 height 23
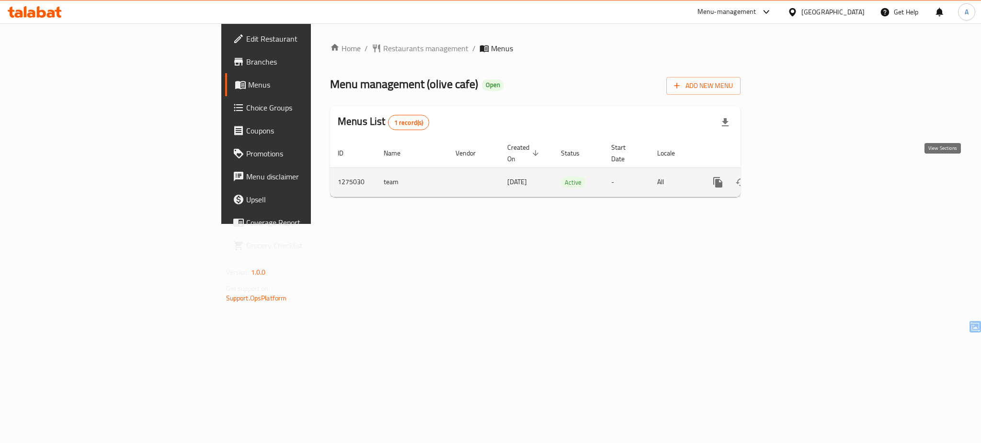
click at [793, 177] on icon "enhanced table" at bounding box center [786, 182] width 11 height 11
